Goal: Task Accomplishment & Management: Complete application form

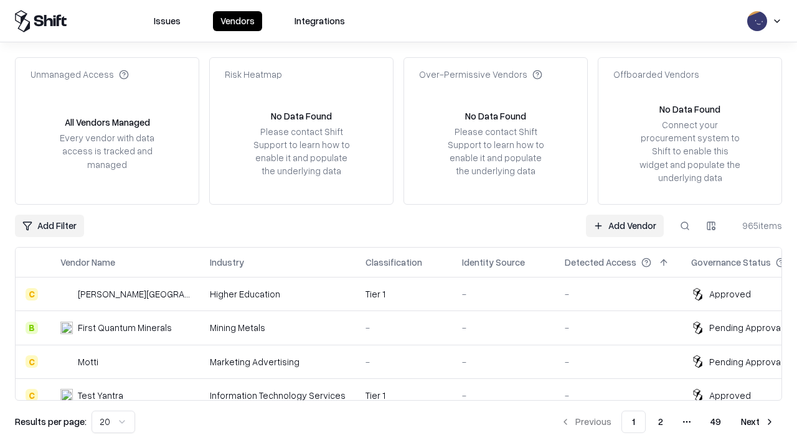
click at [625, 225] on link "Add Vendor" at bounding box center [625, 226] width 78 height 22
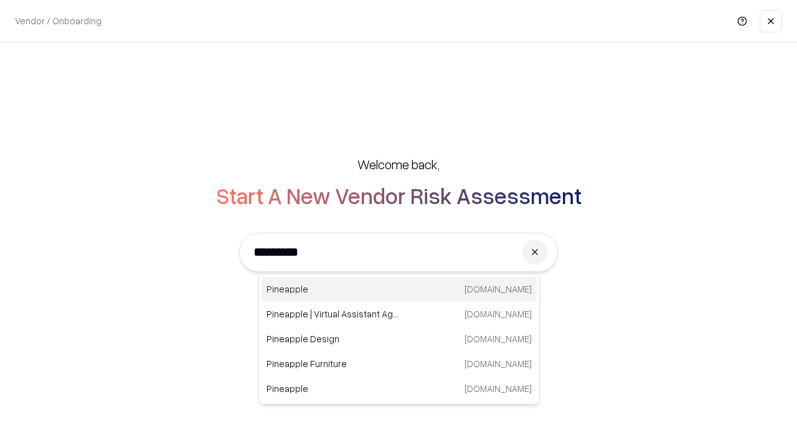
click at [399, 290] on div "Pineapple [DOMAIN_NAME]" at bounding box center [399, 289] width 275 height 25
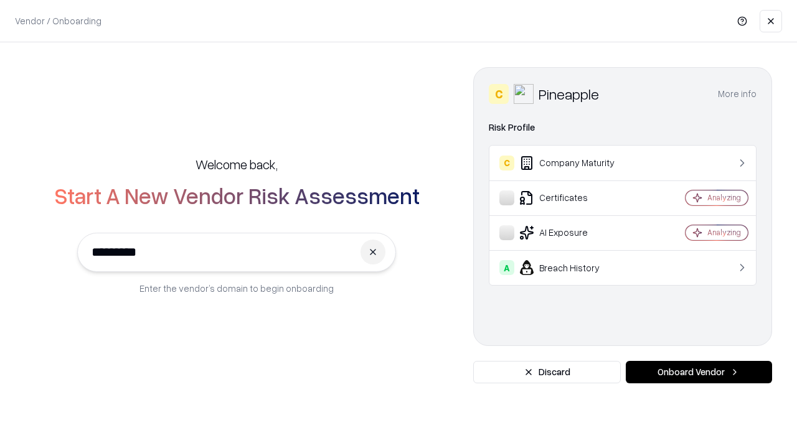
type input "*********"
click at [699, 372] on button "Onboard Vendor" at bounding box center [699, 372] width 146 height 22
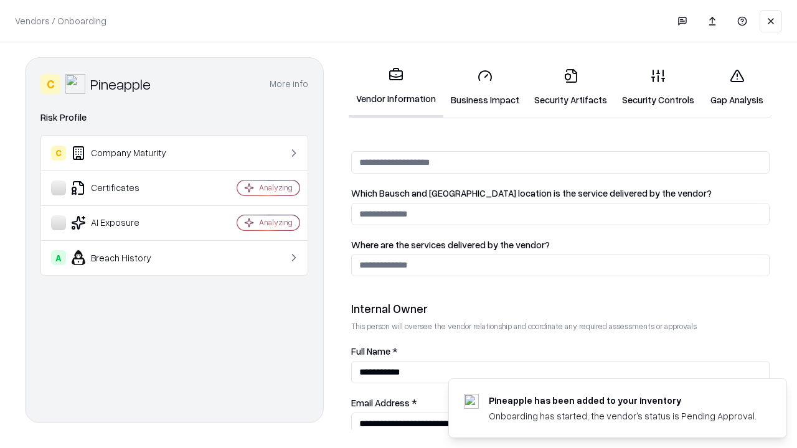
scroll to position [645, 0]
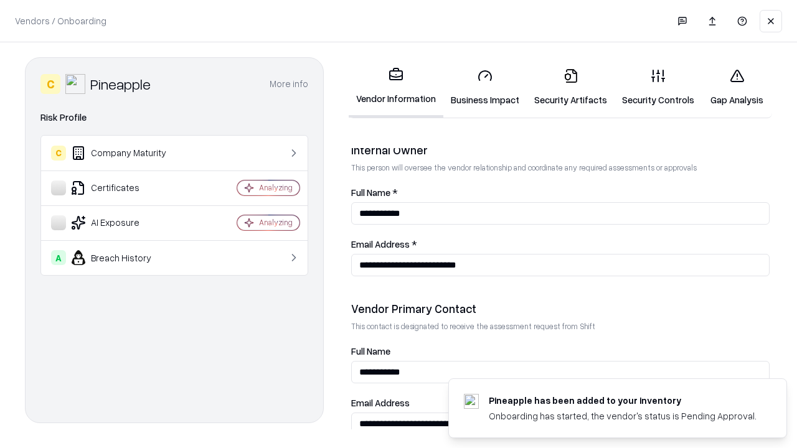
click at [485, 87] on link "Business Impact" at bounding box center [484, 88] width 83 height 58
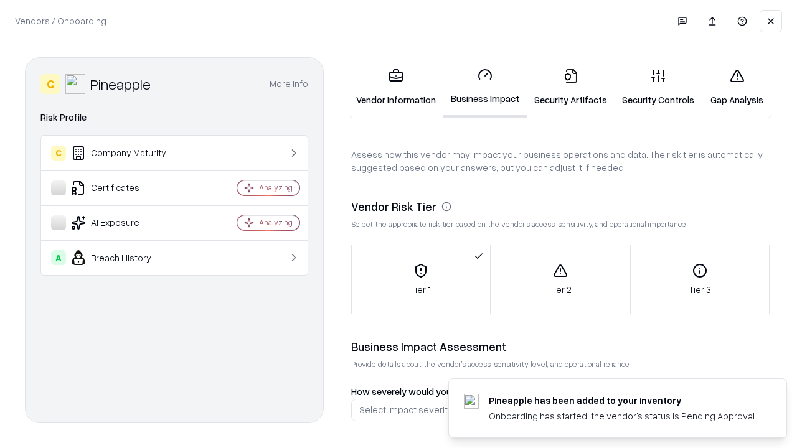
click at [570, 87] on link "Security Artifacts" at bounding box center [571, 88] width 88 height 58
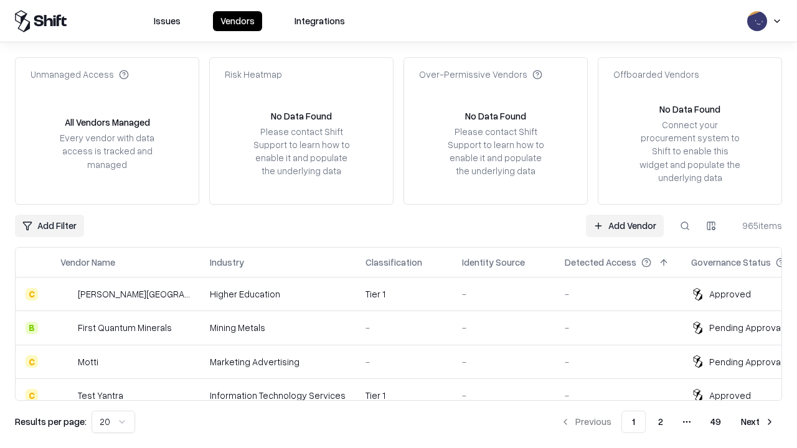
click at [625, 225] on link "Add Vendor" at bounding box center [625, 226] width 78 height 22
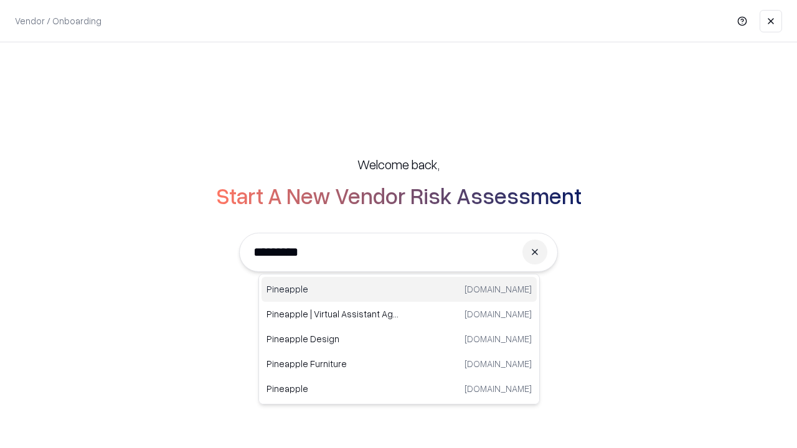
click at [399, 290] on div "Pineapple [DOMAIN_NAME]" at bounding box center [399, 289] width 275 height 25
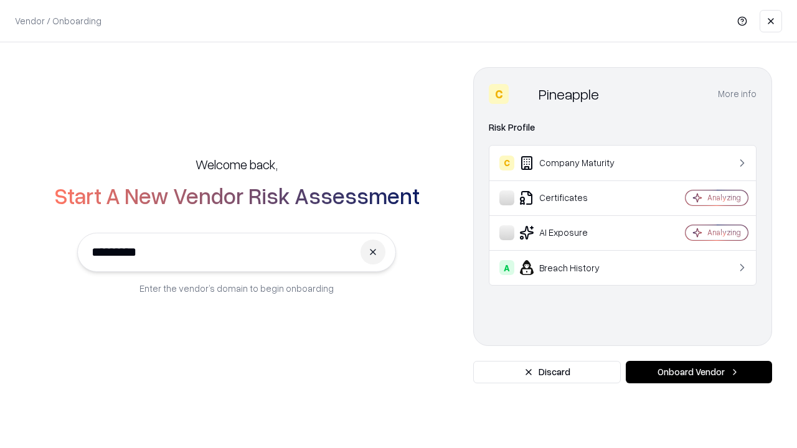
type input "*********"
click at [699, 372] on button "Onboard Vendor" at bounding box center [699, 372] width 146 height 22
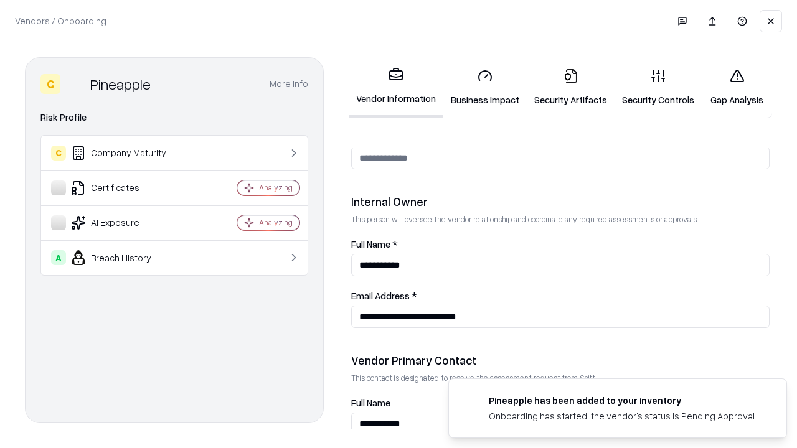
scroll to position [645, 0]
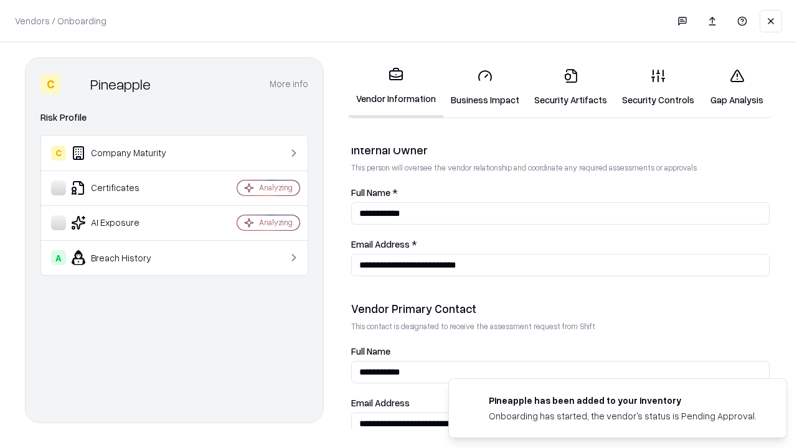
click at [737, 87] on link "Gap Analysis" at bounding box center [737, 88] width 70 height 58
